Goal: Information Seeking & Learning: Find specific fact

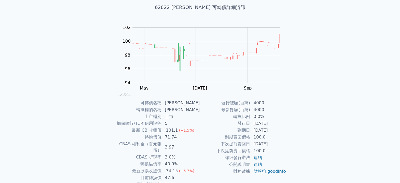
scroll to position [61, 0]
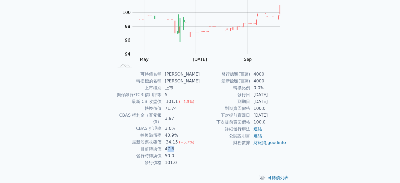
drag, startPoint x: 177, startPoint y: 143, endPoint x: 174, endPoint y: 145, distance: 3.8
click at [169, 145] on td "47.6" at bounding box center [181, 148] width 38 height 7
drag, startPoint x: 183, startPoint y: 150, endPoint x: 165, endPoint y: 150, distance: 18.4
click at [165, 152] on td "50.0" at bounding box center [181, 155] width 38 height 7
drag, startPoint x: 179, startPoint y: 142, endPoint x: 164, endPoint y: 145, distance: 15.5
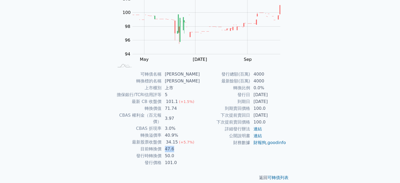
click at [164, 145] on td "47.6" at bounding box center [181, 148] width 38 height 7
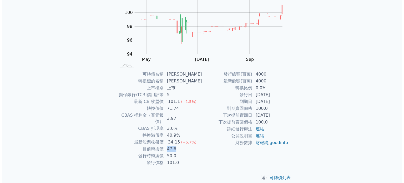
scroll to position [0, 0]
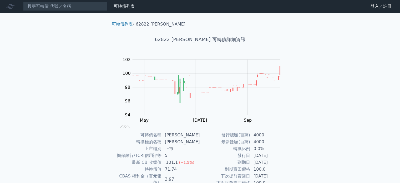
click at [0, 0] on link "財務數據" at bounding box center [0, 0] width 0 height 0
